Goal: Task Accomplishment & Management: Manage account settings

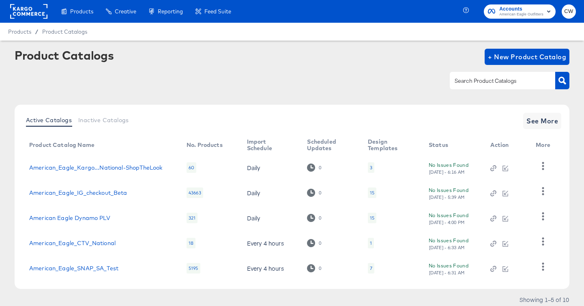
click at [519, 15] on span "American Eagle Outfitters" at bounding box center [521, 14] width 44 height 6
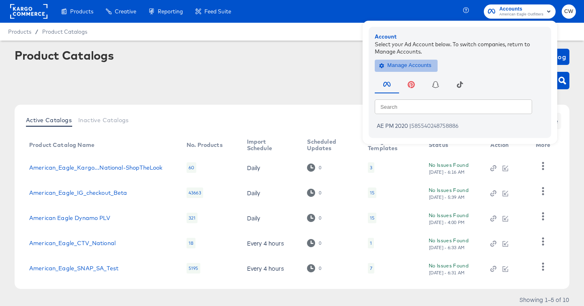
click at [409, 62] on span "Manage Accounts" at bounding box center [406, 65] width 51 height 9
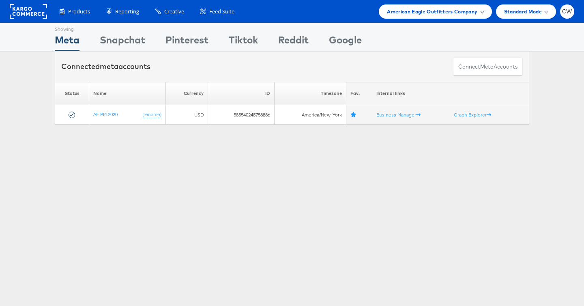
click at [445, 9] on span "American Eagle Outfitters Company" at bounding box center [432, 11] width 90 height 9
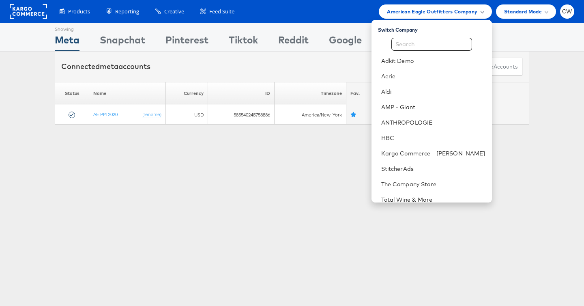
click at [445, 9] on span "American Eagle Outfitters Company" at bounding box center [432, 11] width 90 height 9
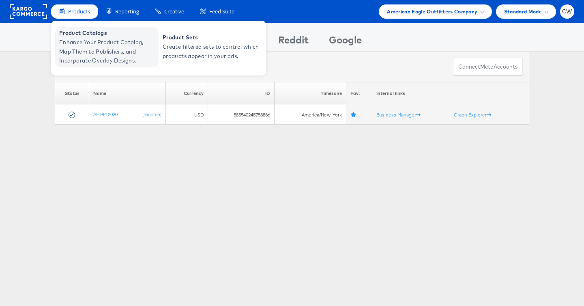
click at [85, 42] on span "Enhance Your Product Catalog, Map Them to Publishers, and Incorporate Overlay D…" at bounding box center [107, 52] width 97 height 28
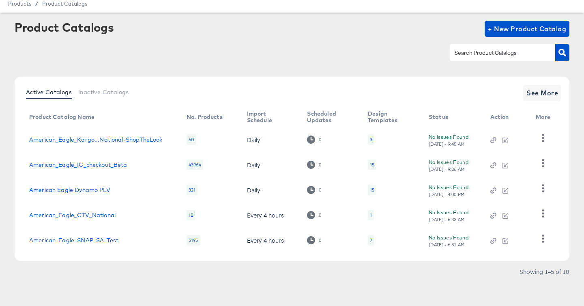
scroll to position [28, 0]
click at [552, 95] on span "See More" at bounding box center [542, 92] width 32 height 11
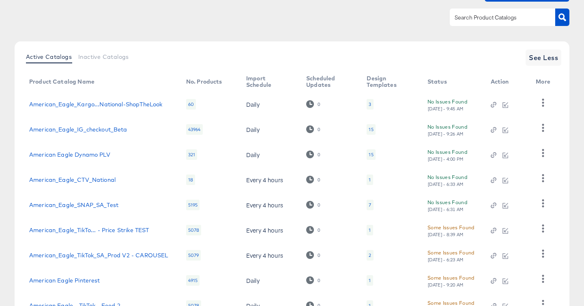
scroll to position [51, 0]
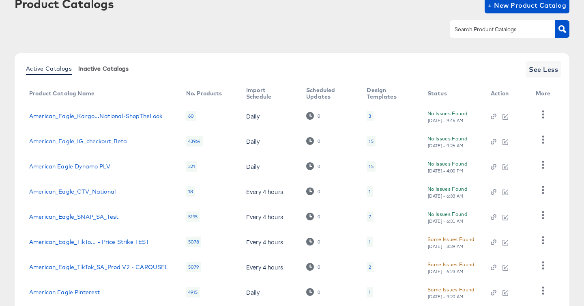
click at [108, 66] on span "Inactive Catalogs" at bounding box center [103, 68] width 51 height 6
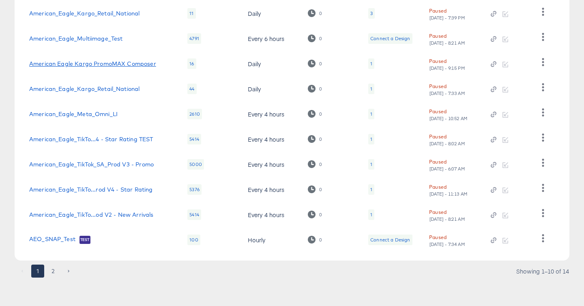
scroll to position [154, 0]
click at [54, 270] on button "2" at bounding box center [53, 271] width 13 height 13
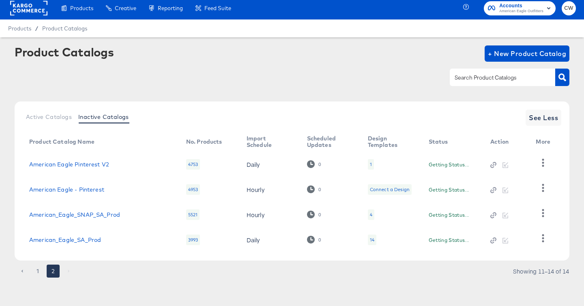
scroll to position [3, 0]
click at [36, 271] on button "1" at bounding box center [37, 270] width 13 height 13
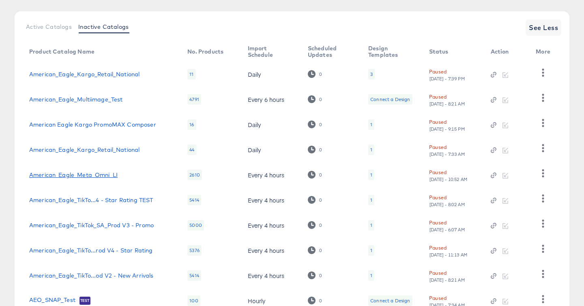
scroll to position [124, 0]
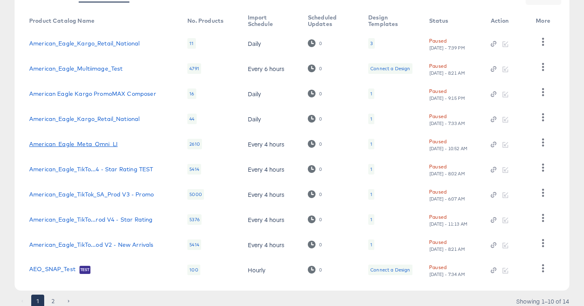
click at [114, 142] on link "American_Eagle_Meta_Omni_LI" at bounding box center [73, 144] width 88 height 6
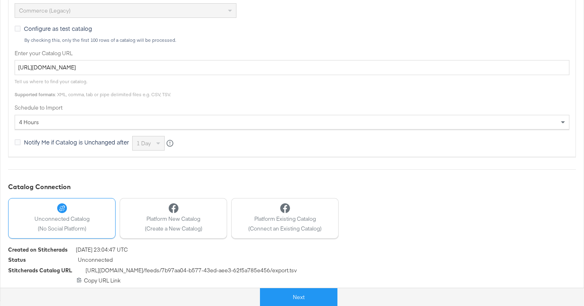
scroll to position [272, 0]
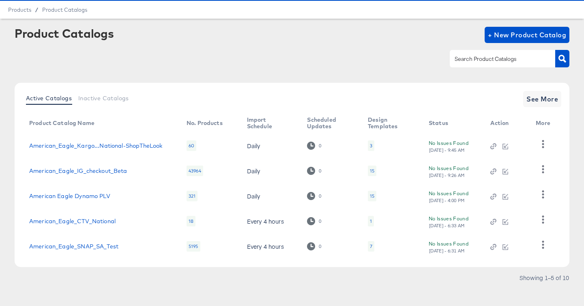
scroll to position [28, 0]
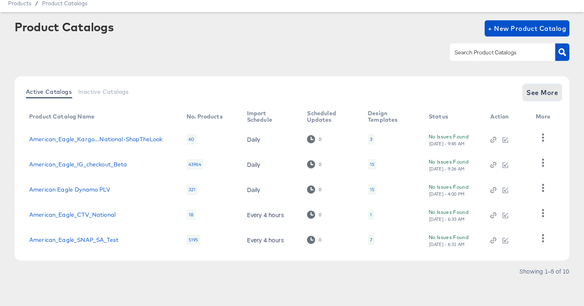
click at [550, 88] on span "See More" at bounding box center [542, 92] width 32 height 11
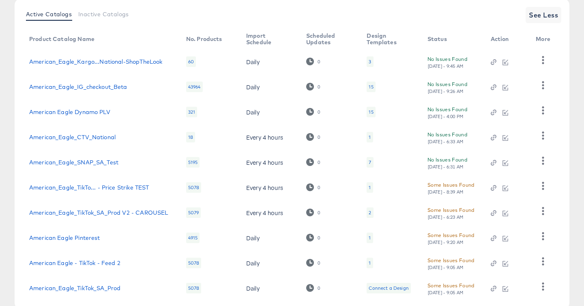
scroll to position [82, 0]
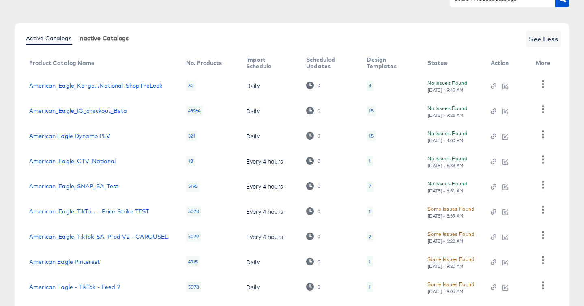
click at [111, 45] on button "Inactive Catalogs" at bounding box center [103, 37] width 57 height 13
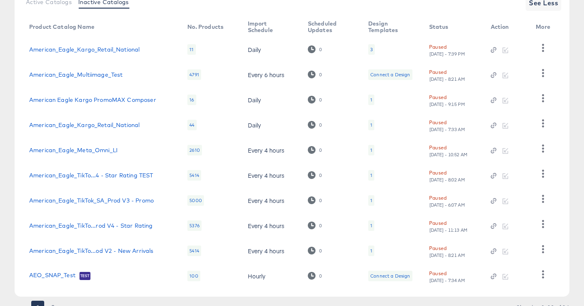
scroll to position [146, 0]
